Goal: Task Accomplishment & Management: Manage account settings

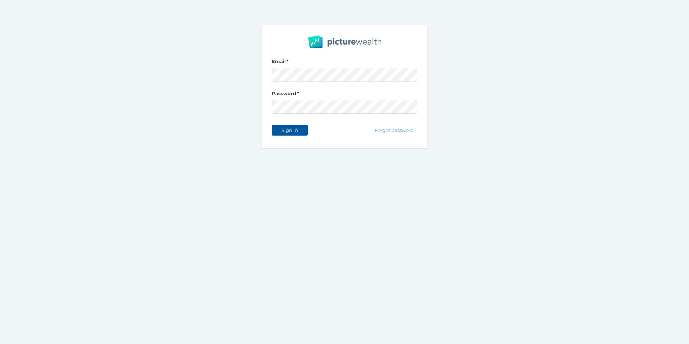
click at [291, 132] on span "Sign in" at bounding box center [289, 130] width 23 height 6
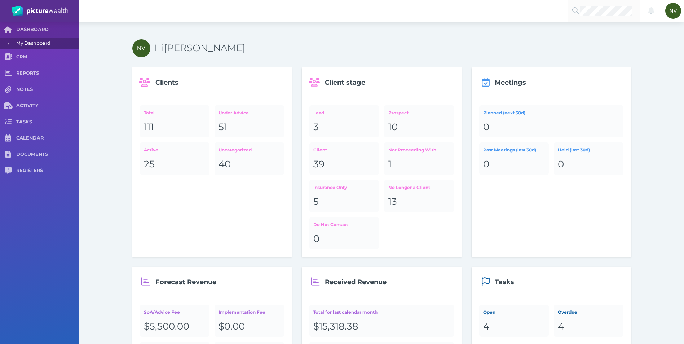
click at [587, 16] on div at bounding box center [604, 11] width 72 height 22
click at [603, 32] on span "[PERSON_NAME]" at bounding box center [604, 35] width 44 height 6
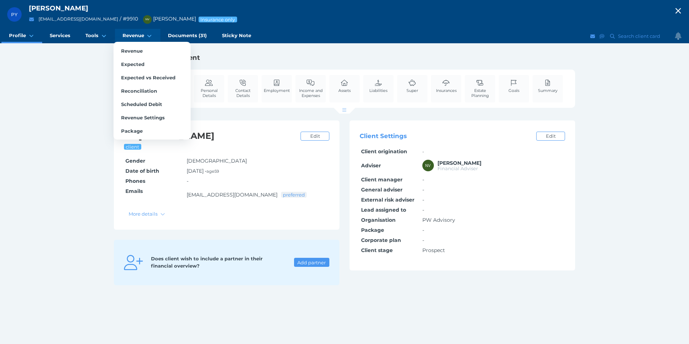
click at [130, 40] on link "Revenue" at bounding box center [137, 36] width 45 height 14
select select "25"
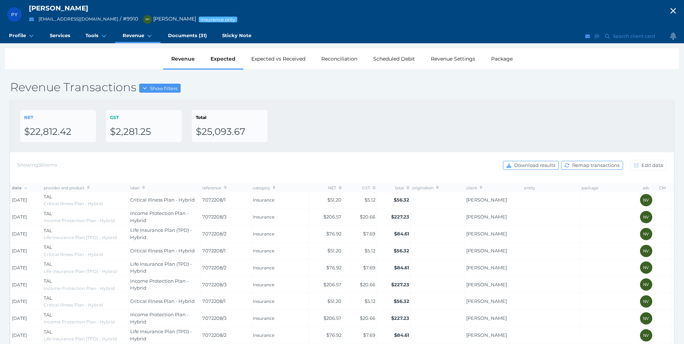
click at [225, 65] on div "Expected" at bounding box center [223, 58] width 41 height 21
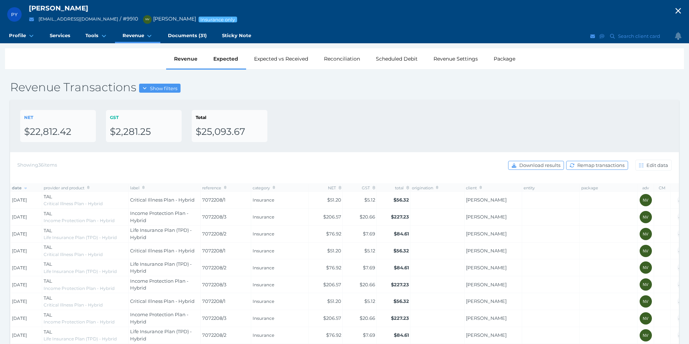
select select "25"
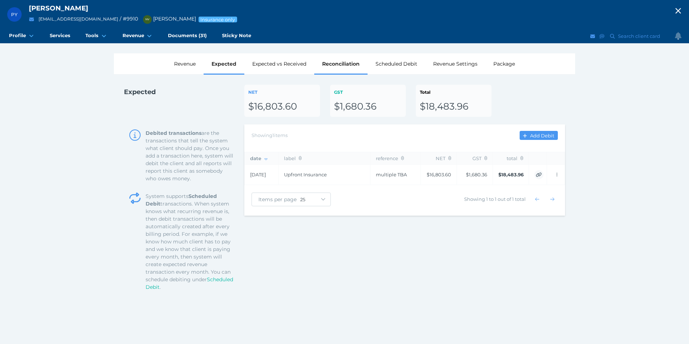
click at [324, 65] on div "Reconciliation" at bounding box center [340, 63] width 53 height 21
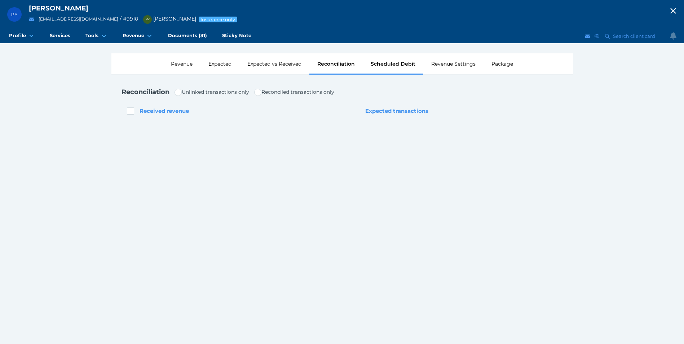
click at [383, 64] on div "Scheduled Debit" at bounding box center [393, 63] width 61 height 21
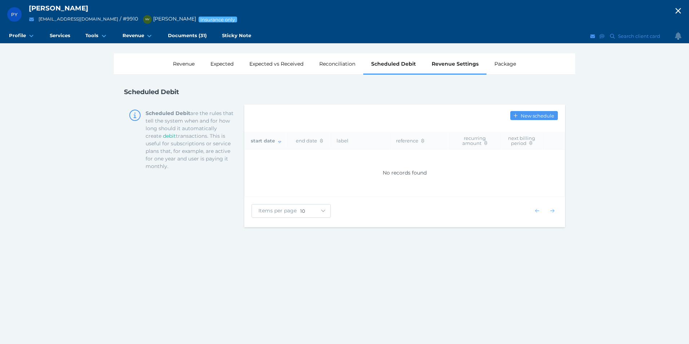
click at [446, 71] on div "Revenue Settings" at bounding box center [455, 63] width 63 height 21
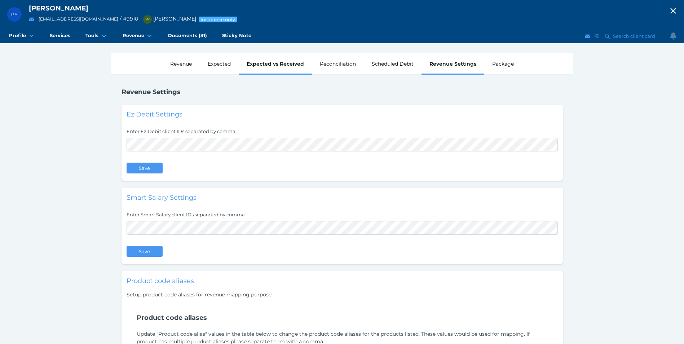
click at [273, 70] on div "Expected vs Received" at bounding box center [275, 63] width 73 height 21
select select "25"
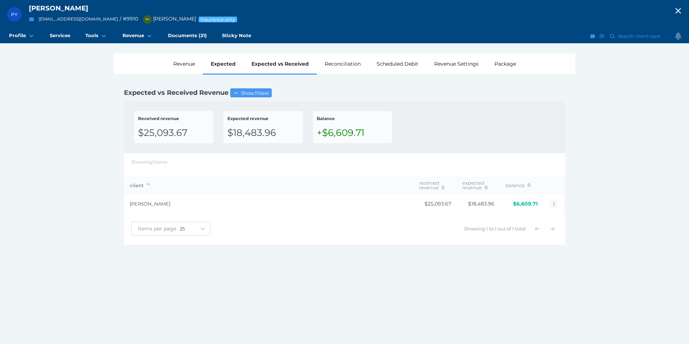
click at [208, 67] on div "Expected" at bounding box center [223, 63] width 41 height 21
select select "25"
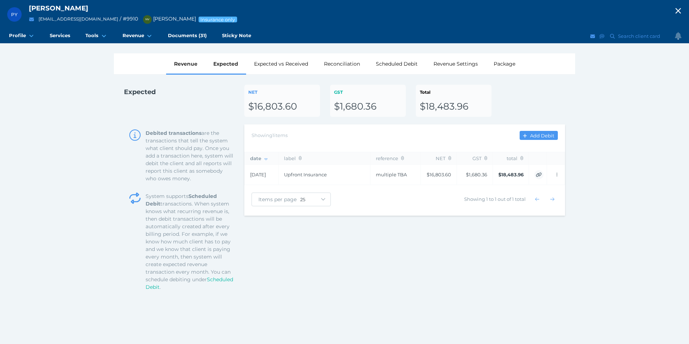
click at [189, 70] on div "Revenue" at bounding box center [185, 63] width 39 height 21
select select "25"
